Goal: Obtain resource: Obtain resource

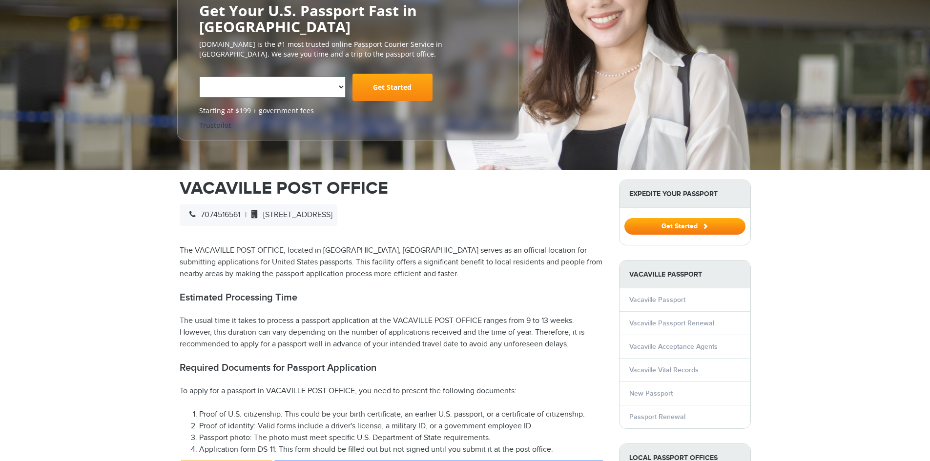
select select "**********"
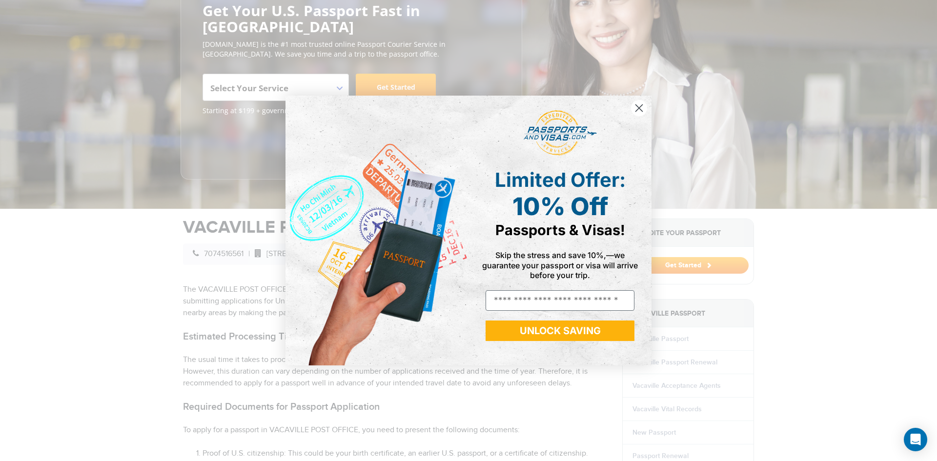
click at [637, 109] on circle "Close dialog" at bounding box center [639, 108] width 16 height 16
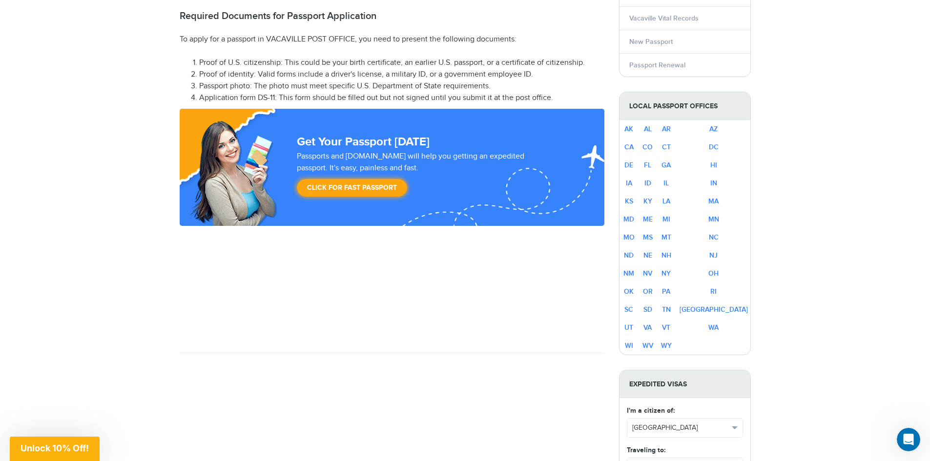
scroll to position [228, 0]
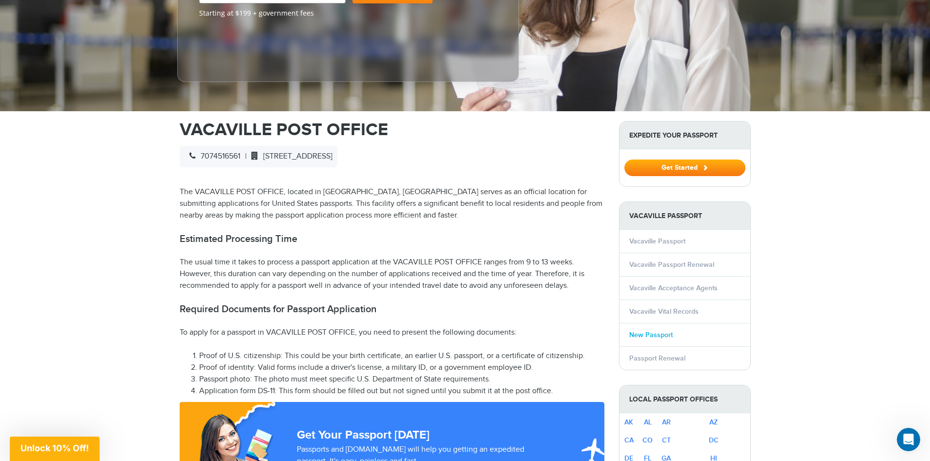
click at [653, 331] on link "New Passport" at bounding box center [650, 335] width 43 height 8
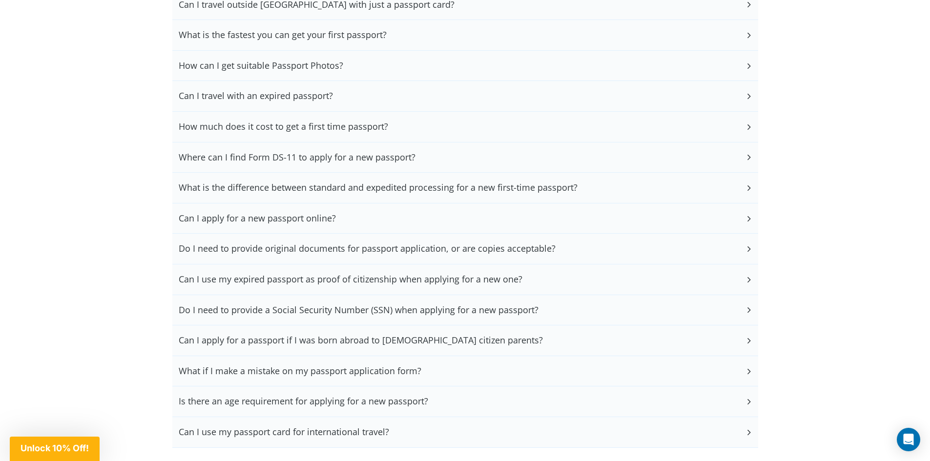
scroll to position [2051, 0]
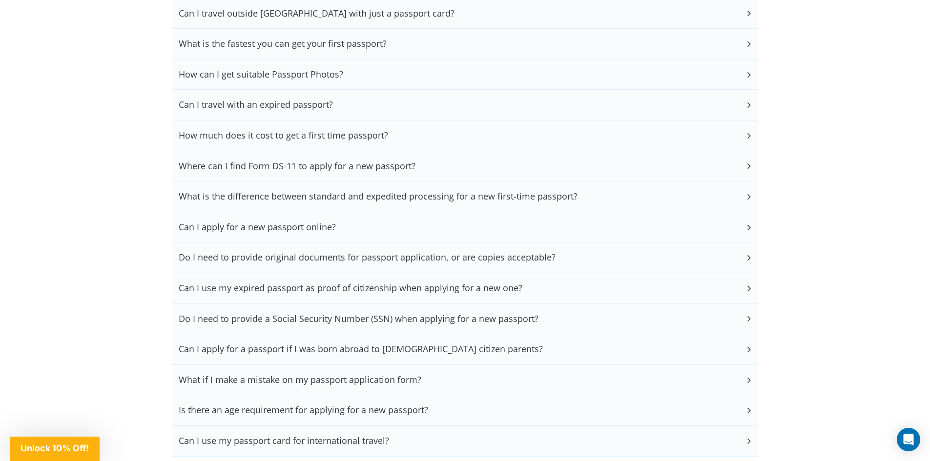
click at [745, 168] on icon at bounding box center [749, 166] width 10 height 6
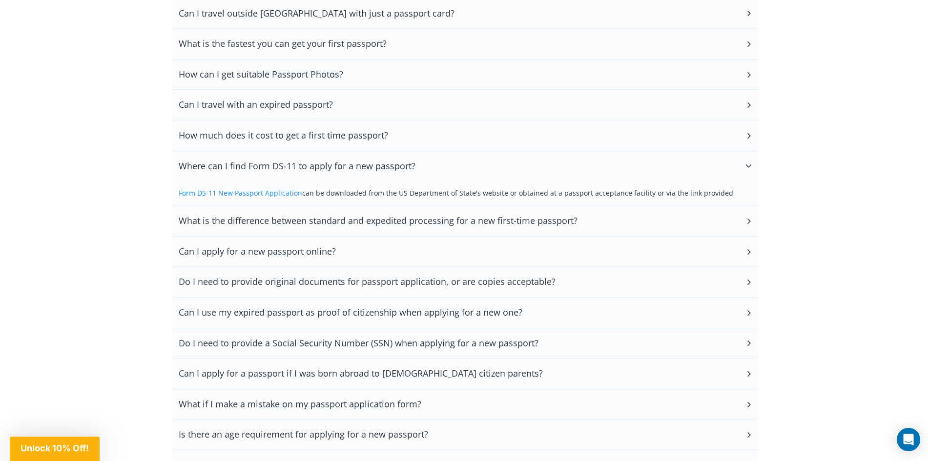
click at [276, 194] on link "Form DS-11 New Passport Application" at bounding box center [241, 192] width 124 height 9
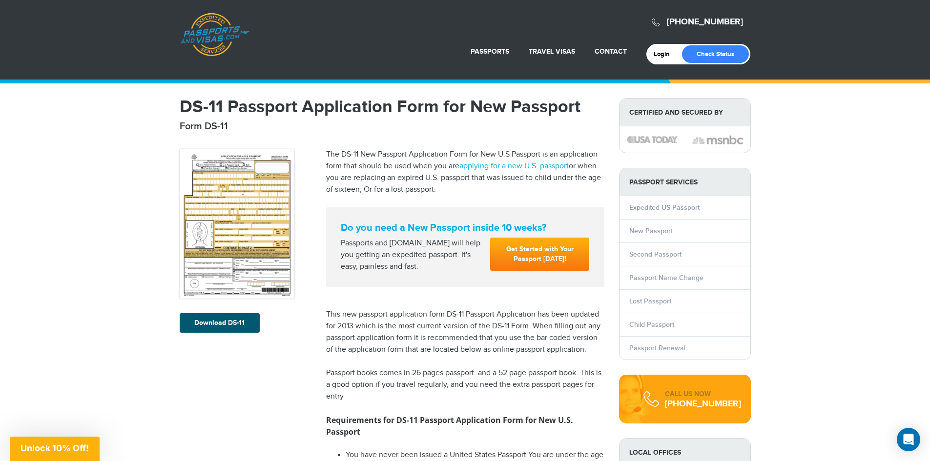
click at [233, 326] on link "Download DS-11" at bounding box center [220, 323] width 80 height 20
click at [652, 232] on link "New Passport" at bounding box center [650, 231] width 43 height 8
